Goal: Task Accomplishment & Management: Manage account settings

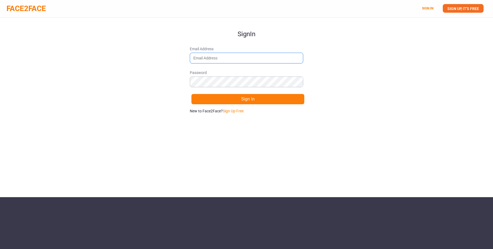
click at [194, 59] on input "Email Address" at bounding box center [246, 58] width 113 height 11
type input "link.black@gmail.com"
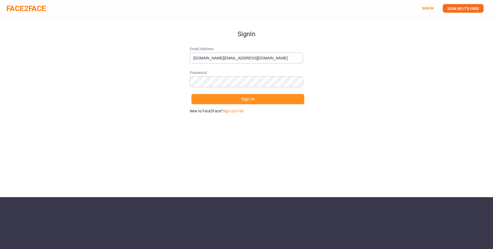
click at [238, 96] on button "Sign In" at bounding box center [247, 99] width 113 height 11
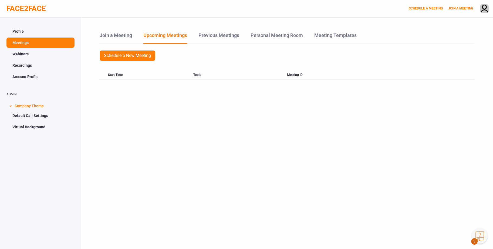
click at [22, 56] on link "Webinars" at bounding box center [40, 54] width 68 height 10
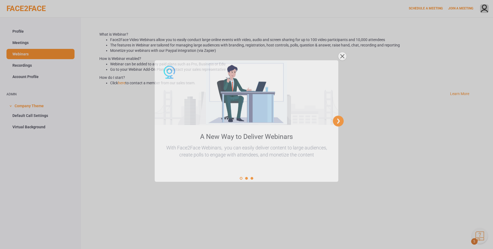
click at [338, 123] on icon "next" at bounding box center [339, 125] width 2 height 4
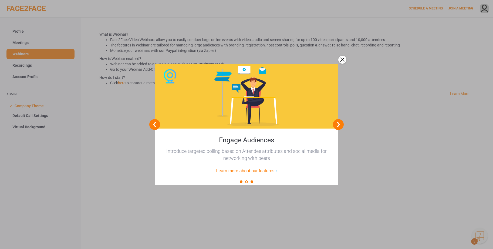
click at [338, 123] on icon "next" at bounding box center [339, 125] width 2 height 4
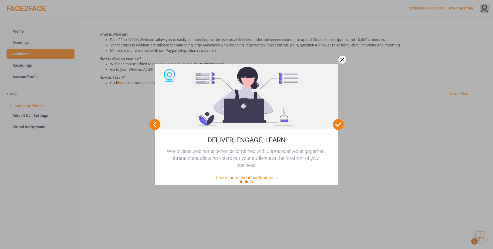
click at [343, 58] on div "close" at bounding box center [342, 60] width 8 height 8
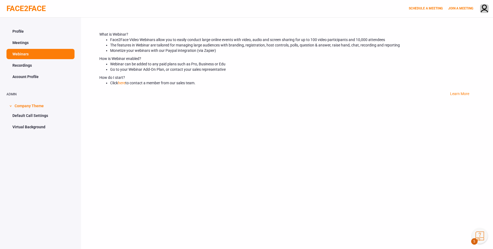
click at [24, 65] on link "Recordings" at bounding box center [40, 65] width 68 height 10
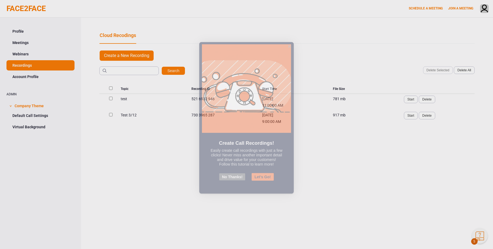
click at [238, 184] on button "No Thanks!" at bounding box center [232, 183] width 26 height 7
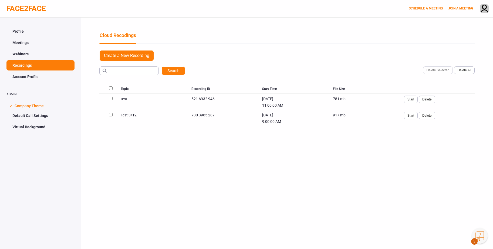
click at [25, 75] on link "Account Profile" at bounding box center [40, 77] width 68 height 10
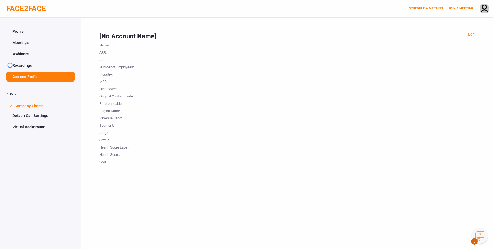
click at [11, 64] on span at bounding box center [10, 65] width 4 height 4
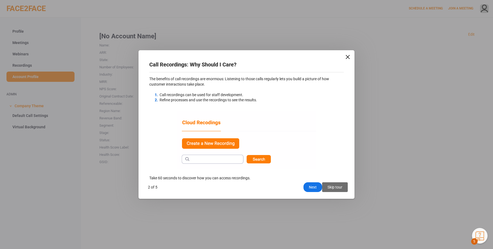
click at [339, 186] on div "Skip tour" at bounding box center [335, 187] width 26 height 10
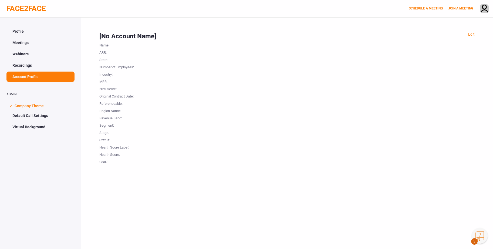
click at [22, 106] on span "Company Theme" at bounding box center [29, 105] width 29 height 10
click at [27, 116] on link "Default Call Settings" at bounding box center [40, 115] width 68 height 10
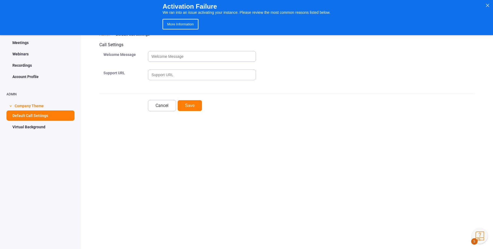
click at [182, 22] on span "More Information" at bounding box center [181, 24] width 36 height 11
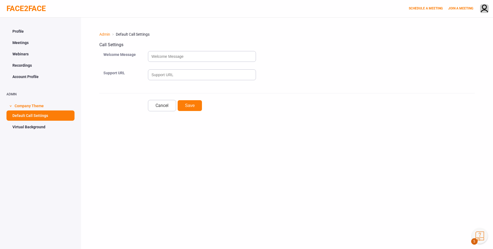
click at [30, 127] on link "Virtual Background" at bounding box center [40, 127] width 68 height 10
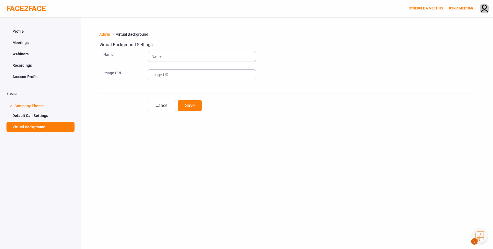
click at [23, 29] on link "Profile" at bounding box center [40, 31] width 68 height 10
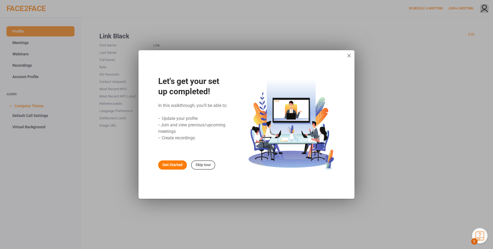
click at [167, 164] on div "Get Started" at bounding box center [172, 164] width 29 height 9
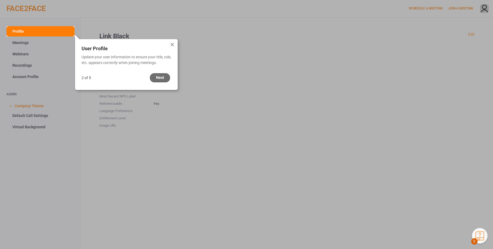
click at [159, 78] on div "Next" at bounding box center [160, 77] width 20 height 9
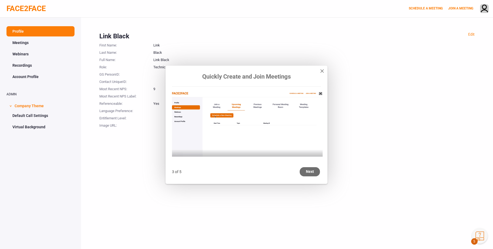
click at [313, 170] on div "Next" at bounding box center [310, 171] width 20 height 9
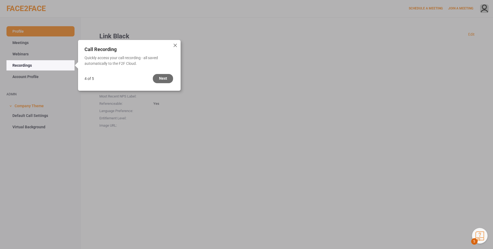
click at [164, 77] on div "Next" at bounding box center [163, 78] width 20 height 9
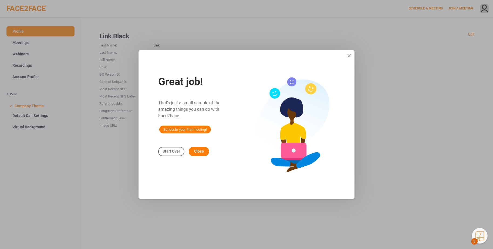
click at [195, 151] on div "Close" at bounding box center [199, 151] width 20 height 9
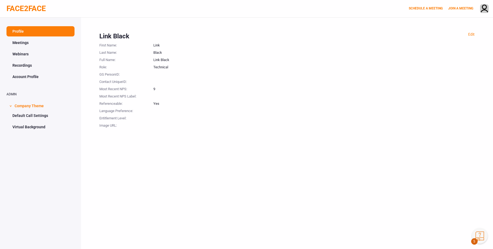
click at [27, 54] on link "Webinars" at bounding box center [40, 54] width 68 height 10
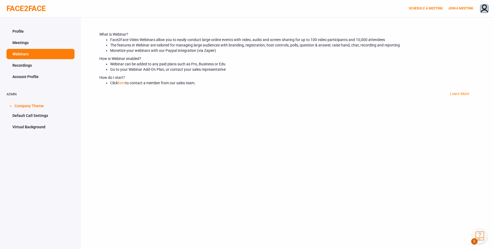
click at [484, 7] on img at bounding box center [484, 9] width 8 height 9
click at [453, 45] on div "SIGN OUT" at bounding box center [463, 48] width 59 height 11
